Goal: Transaction & Acquisition: Subscribe to service/newsletter

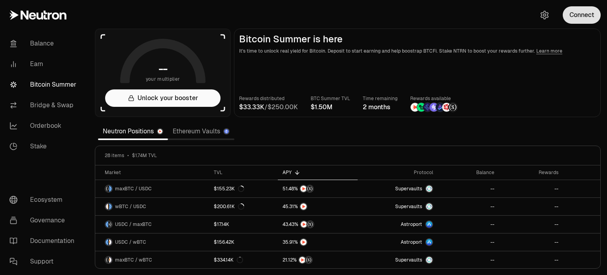
click at [584, 17] on button "Connect" at bounding box center [582, 14] width 38 height 17
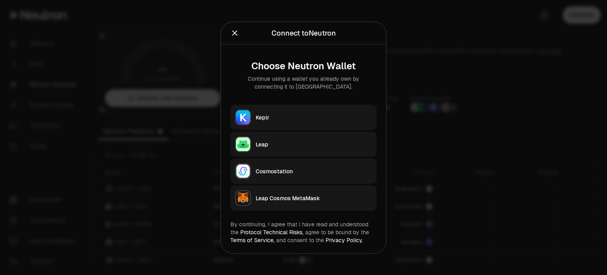
click at [267, 112] on button "Keplr" at bounding box center [303, 116] width 146 height 25
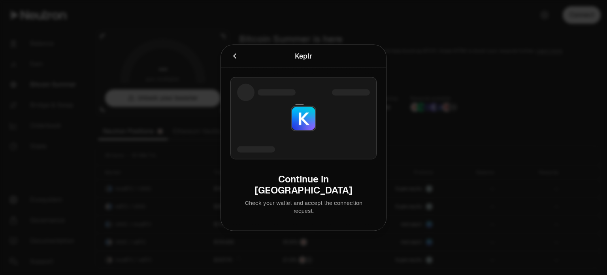
click at [560, 120] on div at bounding box center [303, 137] width 607 height 275
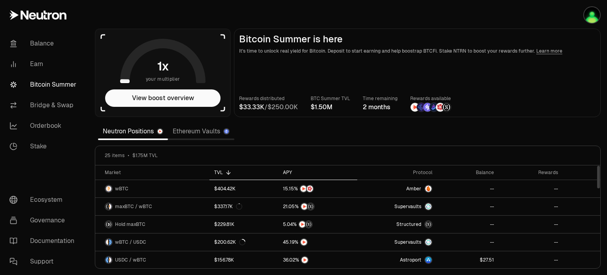
click at [286, 172] on div "APY" at bounding box center [317, 172] width 69 height 6
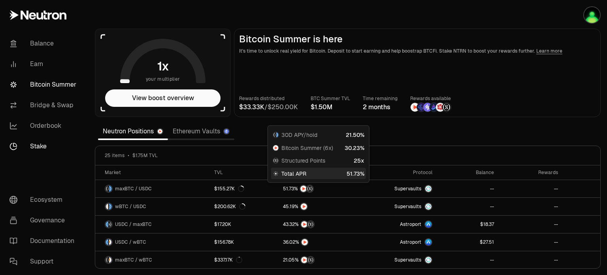
click at [49, 145] on link "Stake" at bounding box center [44, 146] width 82 height 21
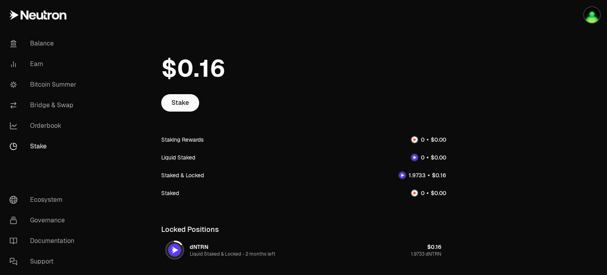
scroll to position [64, 0]
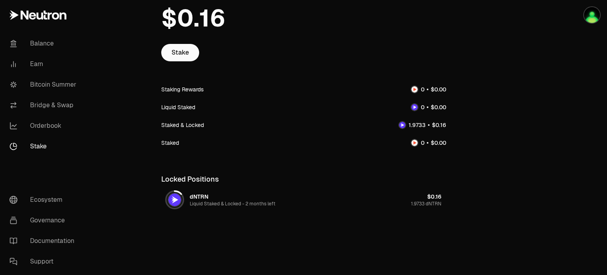
click at [179, 198] on img at bounding box center [174, 199] width 13 height 13
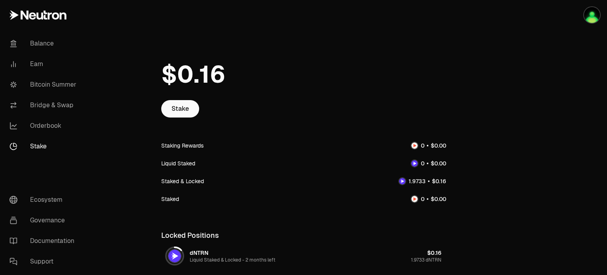
scroll to position [0, 0]
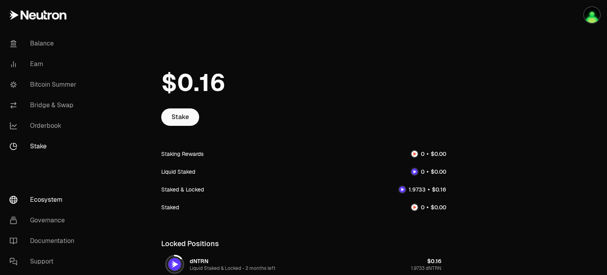
click at [58, 194] on link "Ecosystem" at bounding box center [44, 199] width 82 height 21
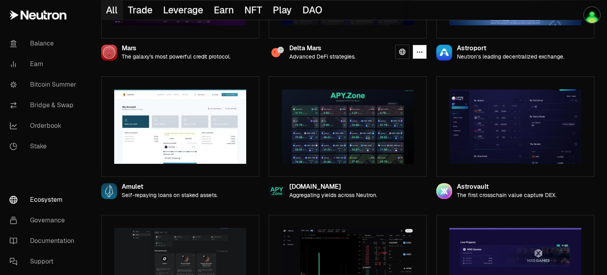
scroll to position [316, 0]
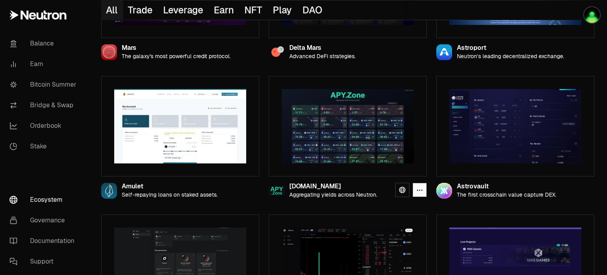
click at [361, 125] on img at bounding box center [348, 126] width 132 height 74
click at [405, 191] on icon at bounding box center [402, 190] width 6 height 6
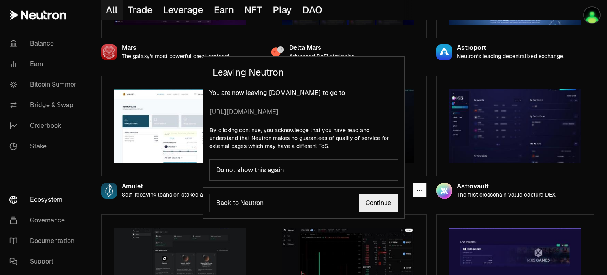
click at [391, 204] on link "Continue" at bounding box center [378, 203] width 39 height 18
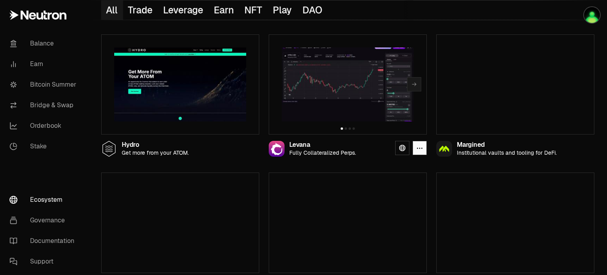
scroll to position [633, 0]
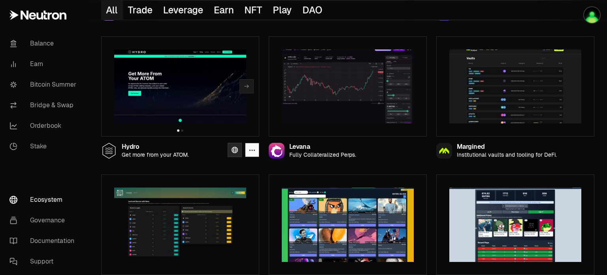
click at [231, 147] on link at bounding box center [235, 150] width 14 height 14
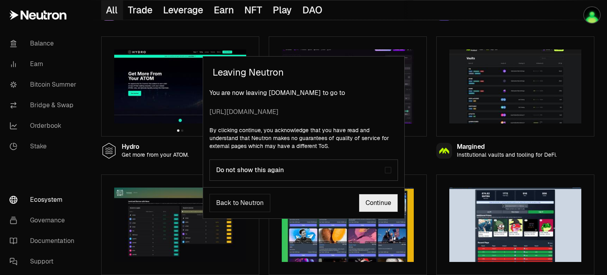
click at [374, 203] on link "Continue" at bounding box center [378, 203] width 39 height 18
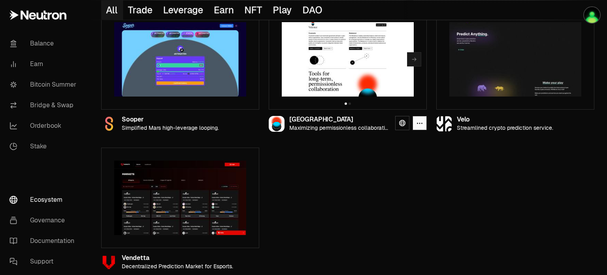
scroll to position [937, 0]
